Goal: Find specific page/section: Find specific page/section

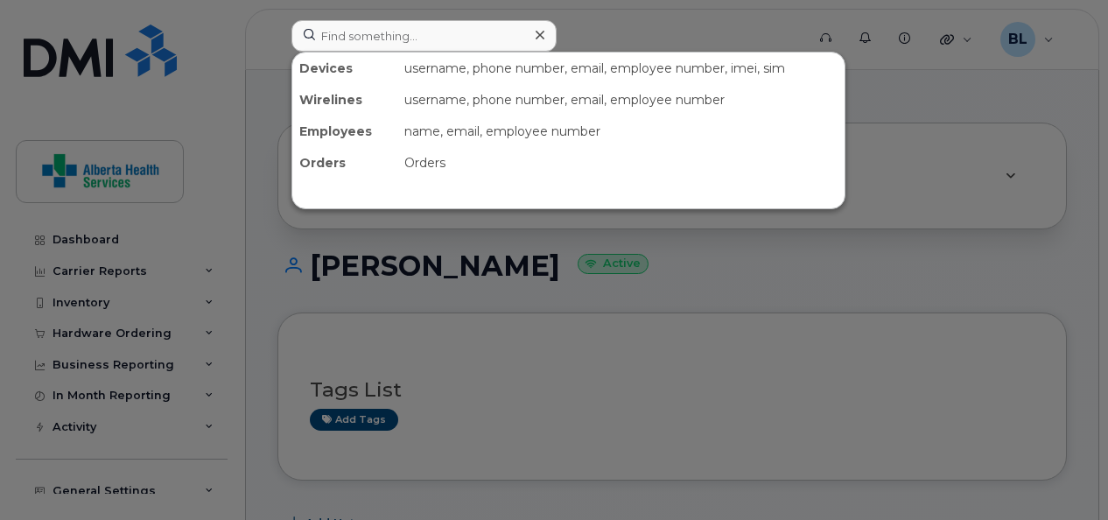
click at [347, 37] on input at bounding box center [423, 36] width 265 height 32
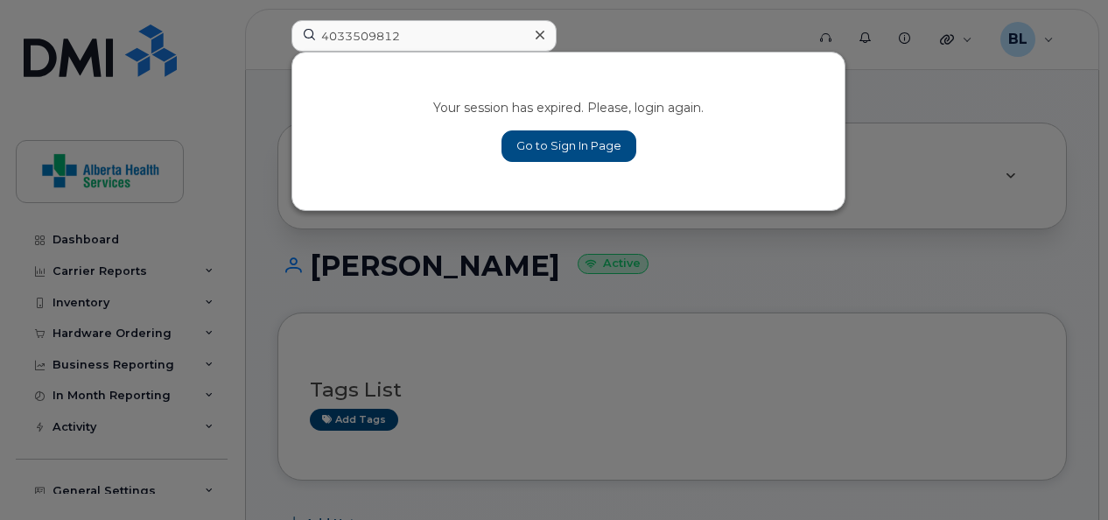
type input "4033509812"
click at [597, 133] on link "Go to Sign In Page" at bounding box center [568, 146] width 135 height 32
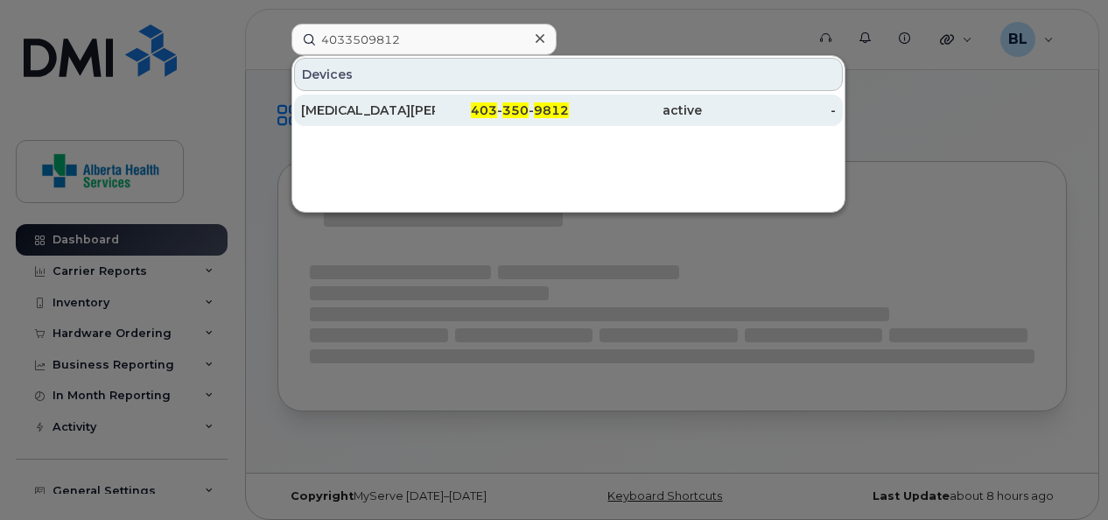
type input "4033509812"
click at [376, 100] on div "[MEDICAL_DATA][PERSON_NAME]" at bounding box center [368, 111] width 134 height 32
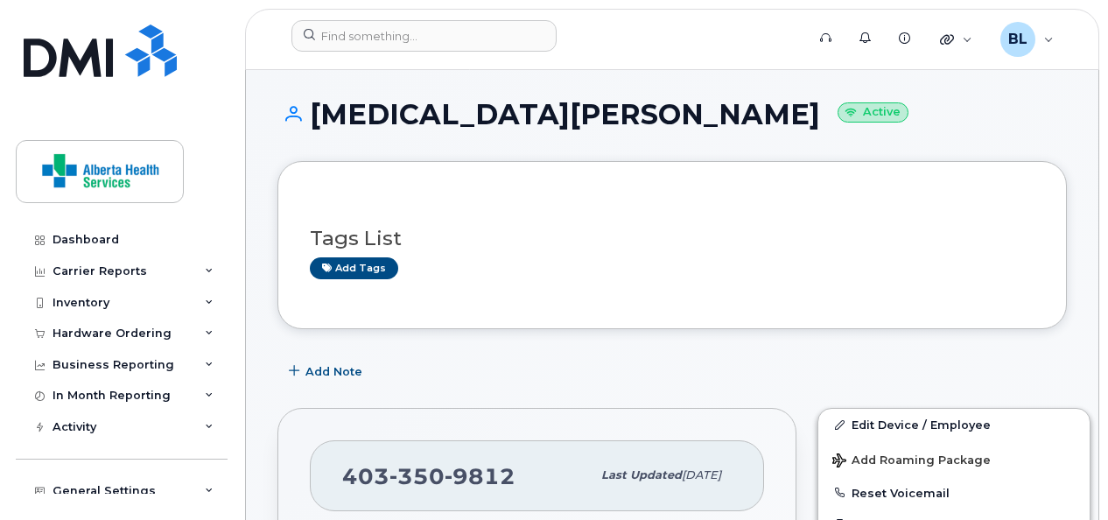
scroll to position [2, 0]
